Goal: Obtain resource: Download file/media

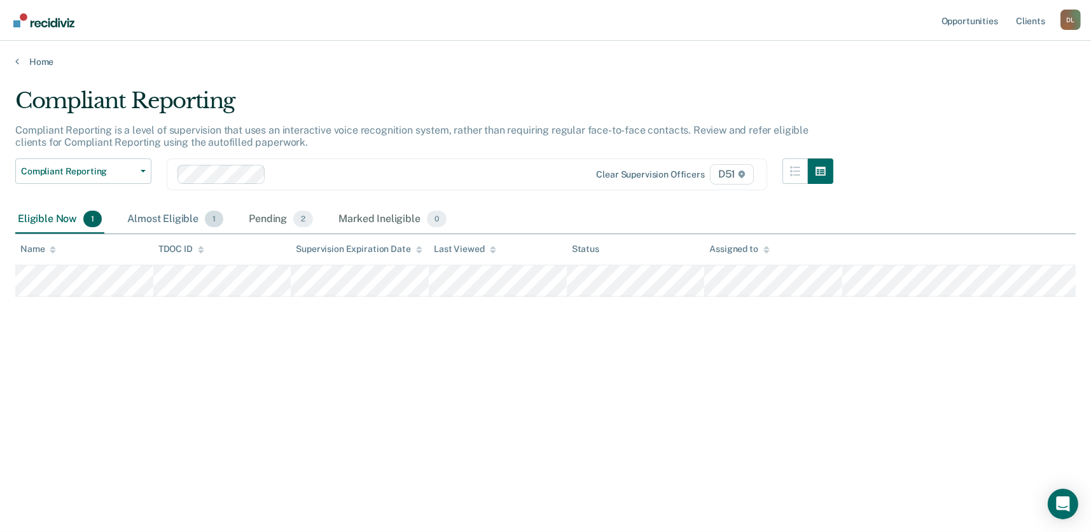
click at [193, 209] on div "Almost Eligible 1" at bounding box center [175, 220] width 101 height 28
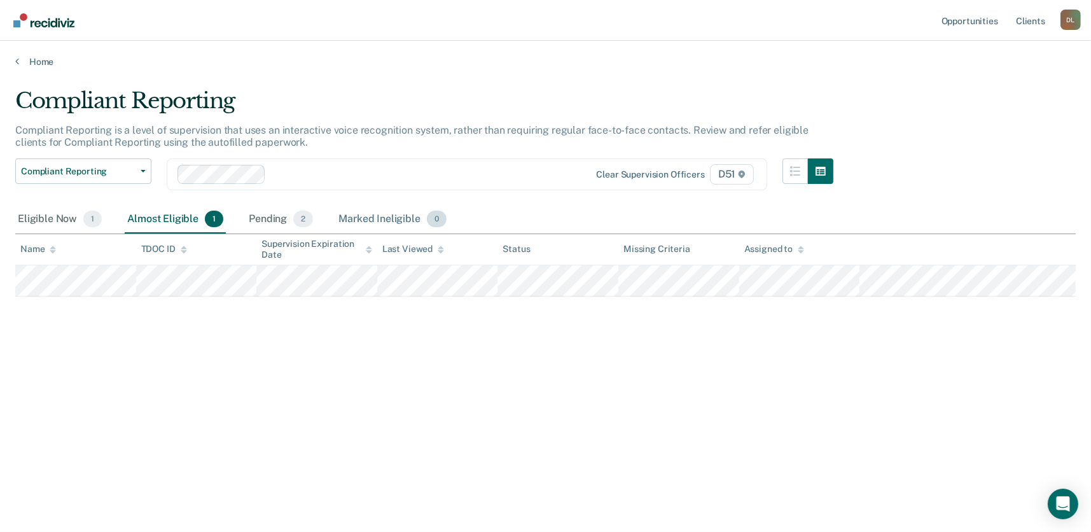
click at [386, 218] on div "Marked Ineligible 0" at bounding box center [392, 220] width 113 height 28
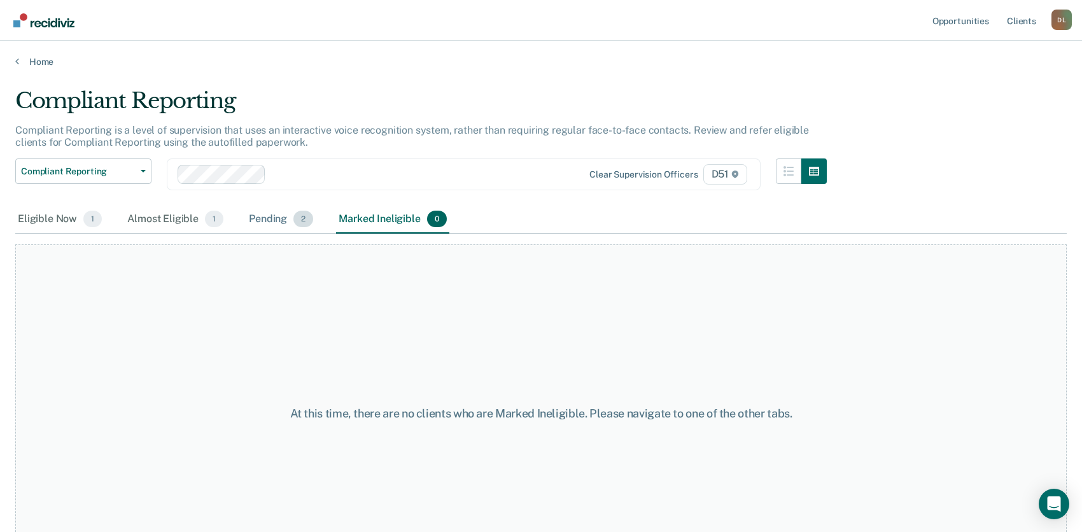
click at [294, 220] on span "2" at bounding box center [303, 219] width 20 height 17
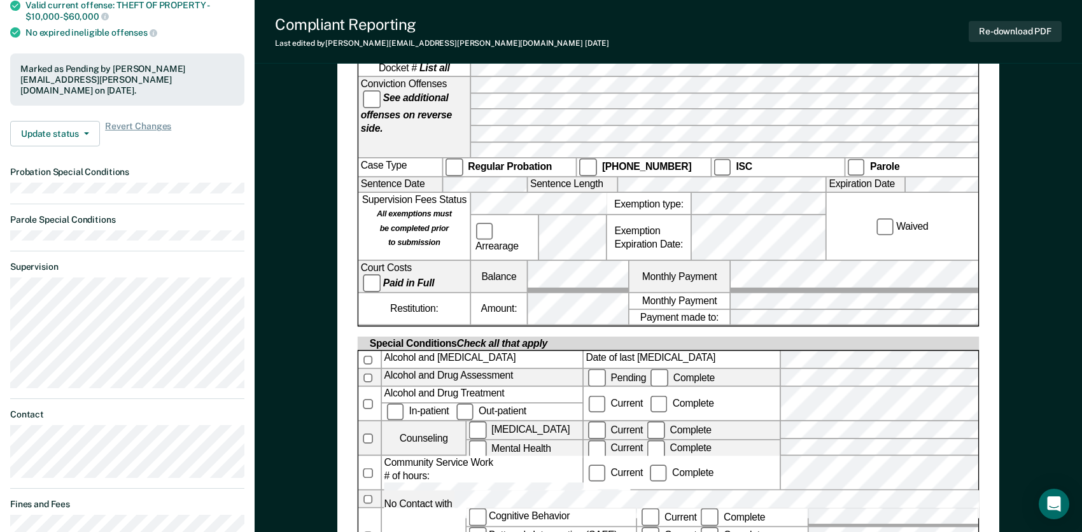
scroll to position [472, 0]
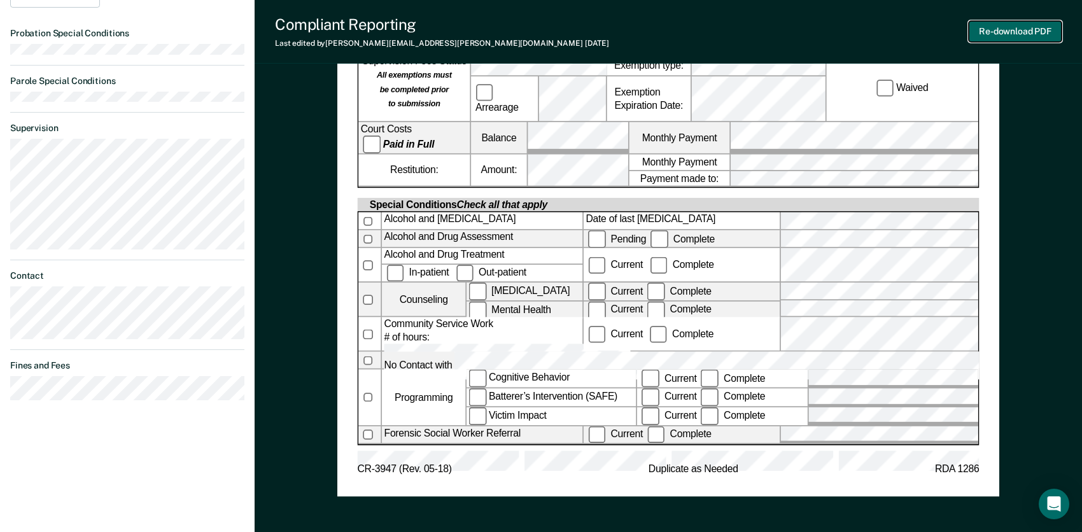
click at [997, 26] on button "Re-download PDF" at bounding box center [1015, 31] width 93 height 21
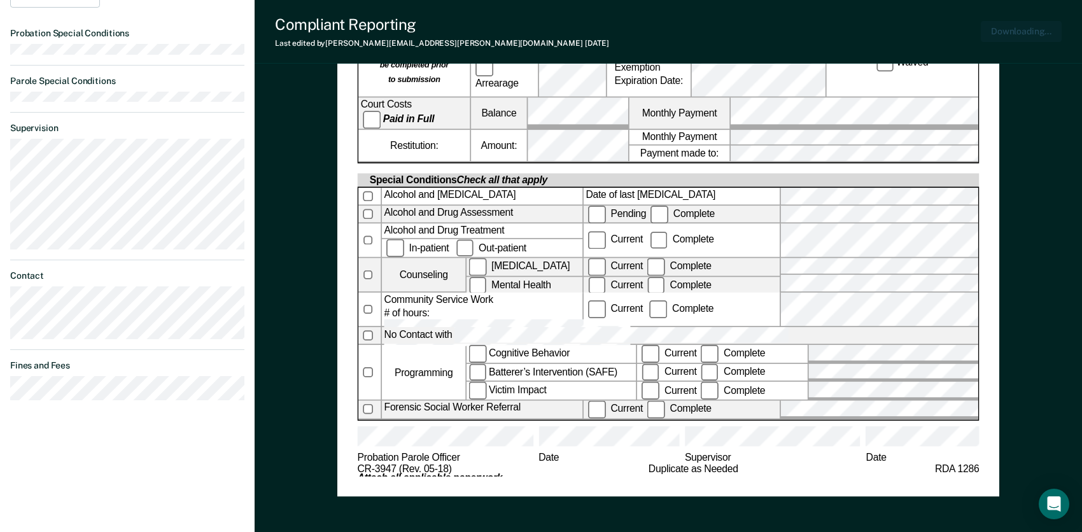
scroll to position [0, 0]
